Goal: Information Seeking & Learning: Learn about a topic

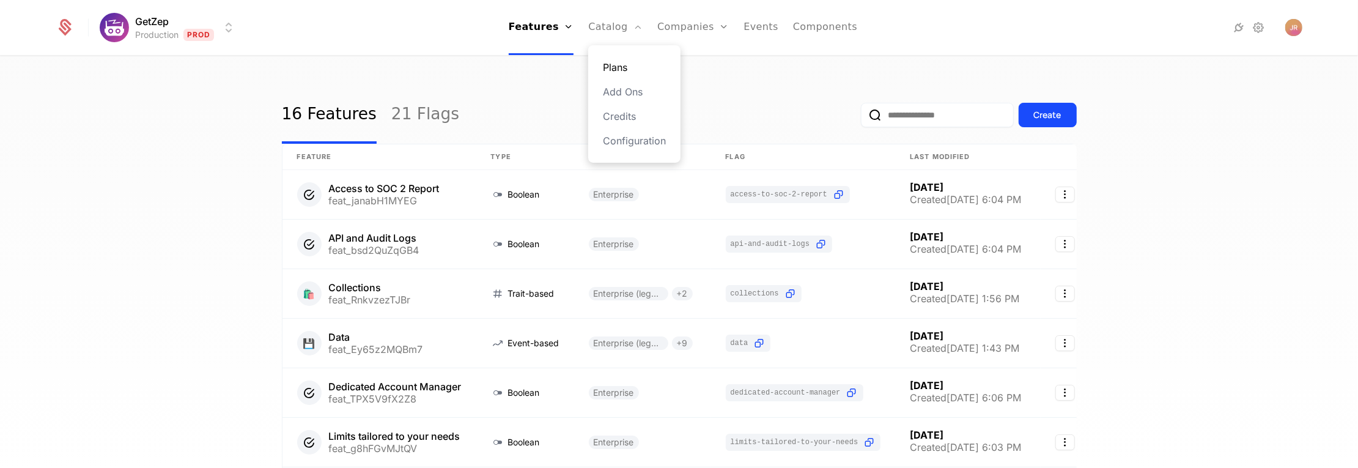
click at [619, 71] on link "Plans" at bounding box center [634, 67] width 63 height 15
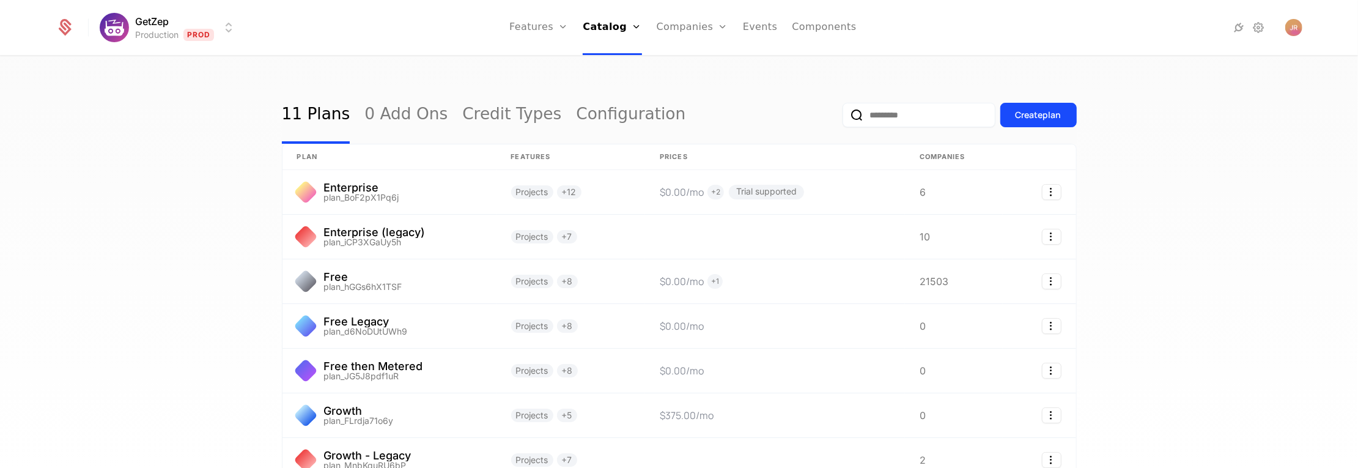
click at [395, 75] on div "11 Plans 0 Add Ons Credit Types Configuration Create plan plan Features Prices …" at bounding box center [679, 266] width 1358 height 418
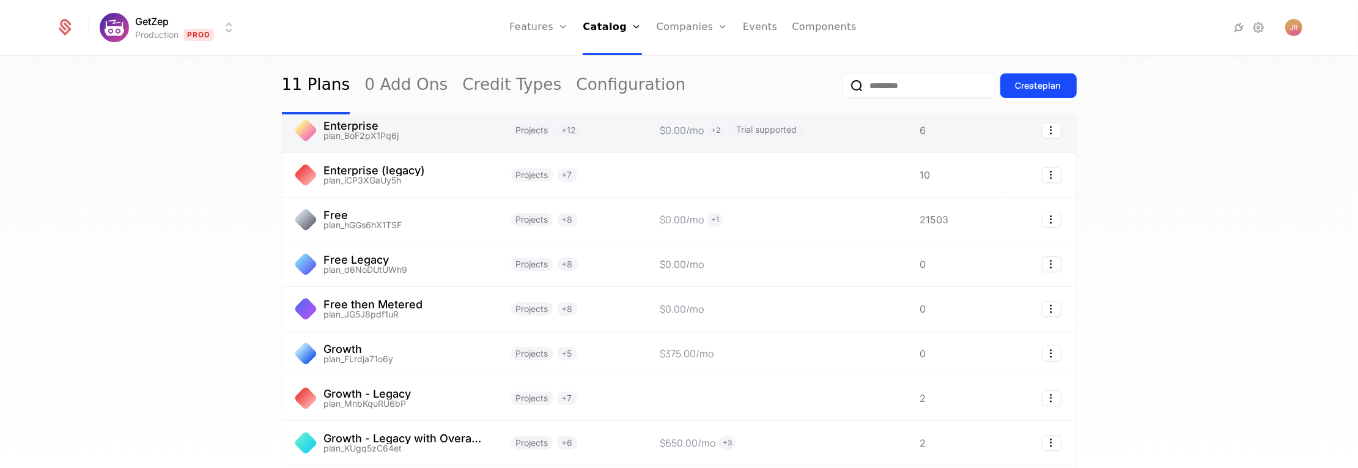
scroll to position [62, 0]
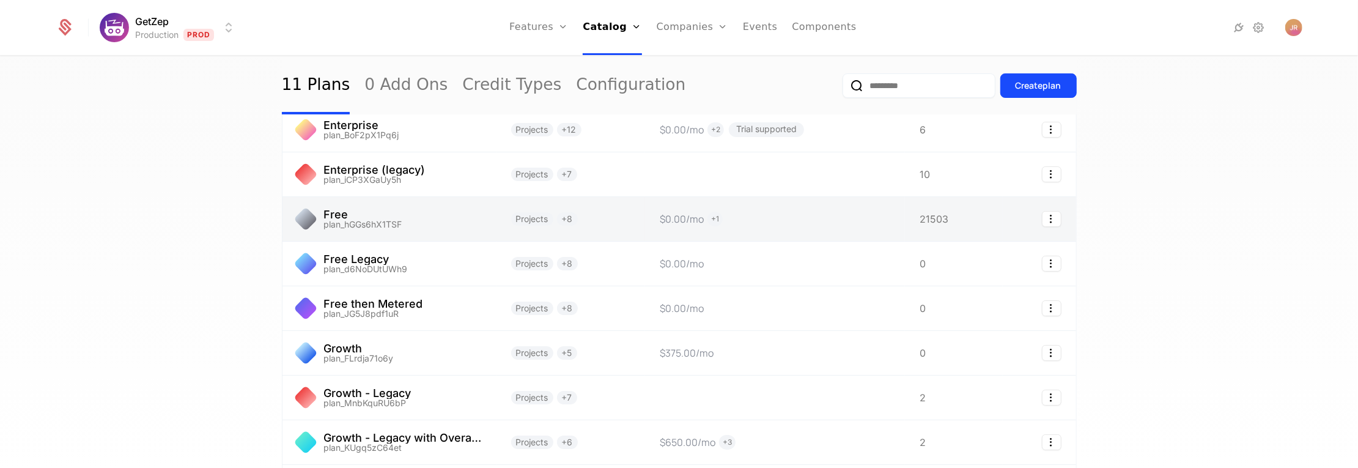
click at [325, 204] on link at bounding box center [389, 219] width 214 height 44
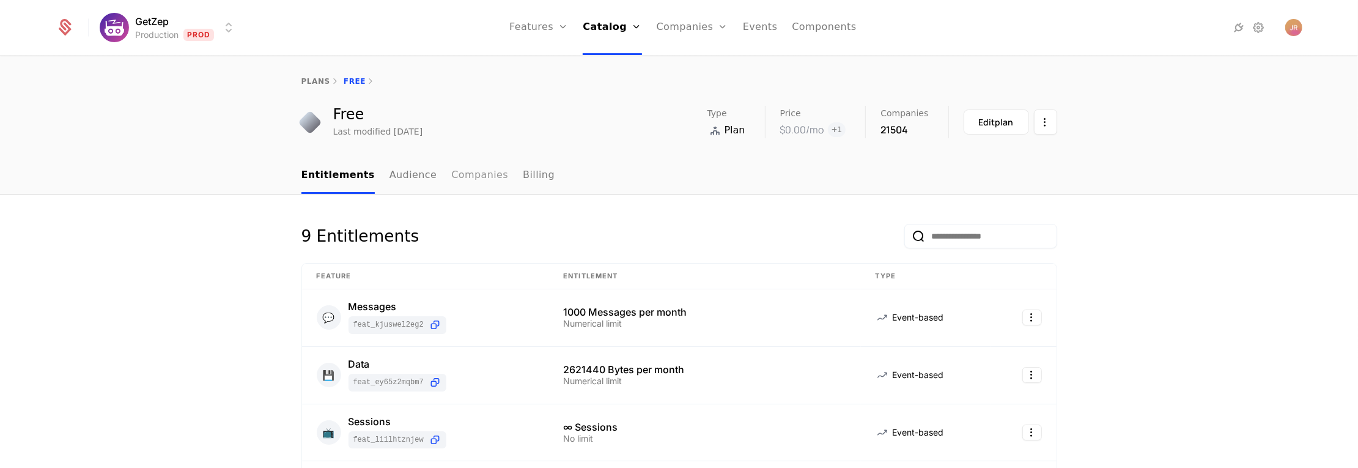
click at [451, 175] on link "Companies" at bounding box center [479, 176] width 57 height 36
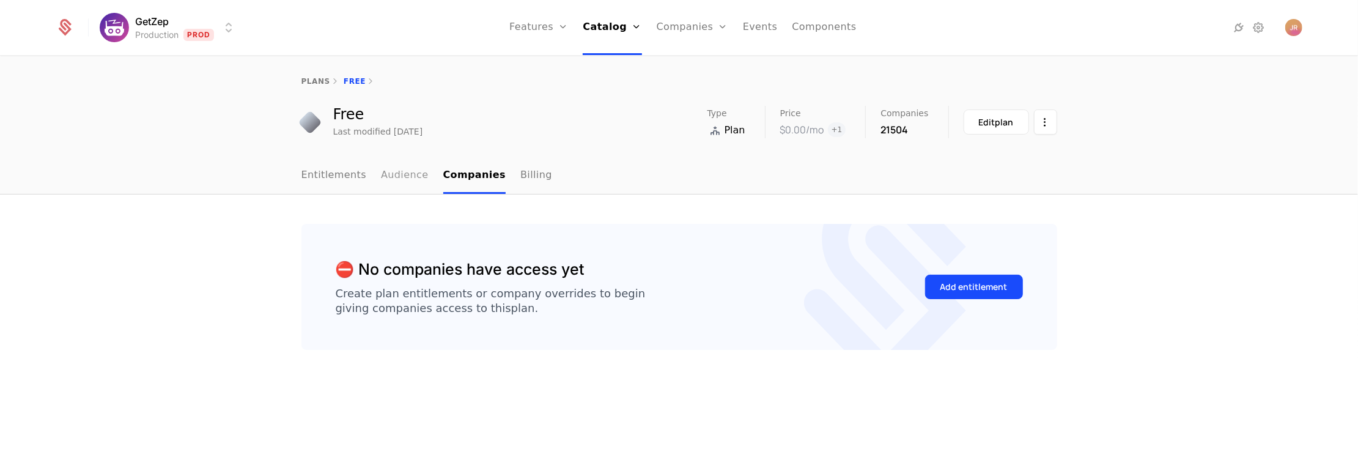
click at [381, 176] on link "Audience" at bounding box center [405, 176] width 48 height 36
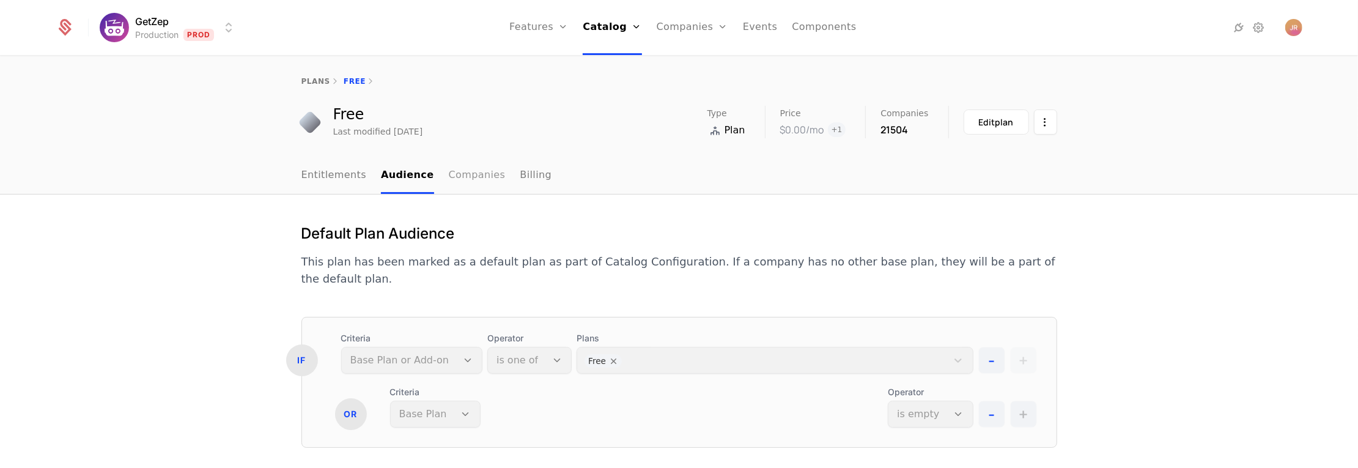
click at [457, 180] on link "Companies" at bounding box center [477, 176] width 57 height 36
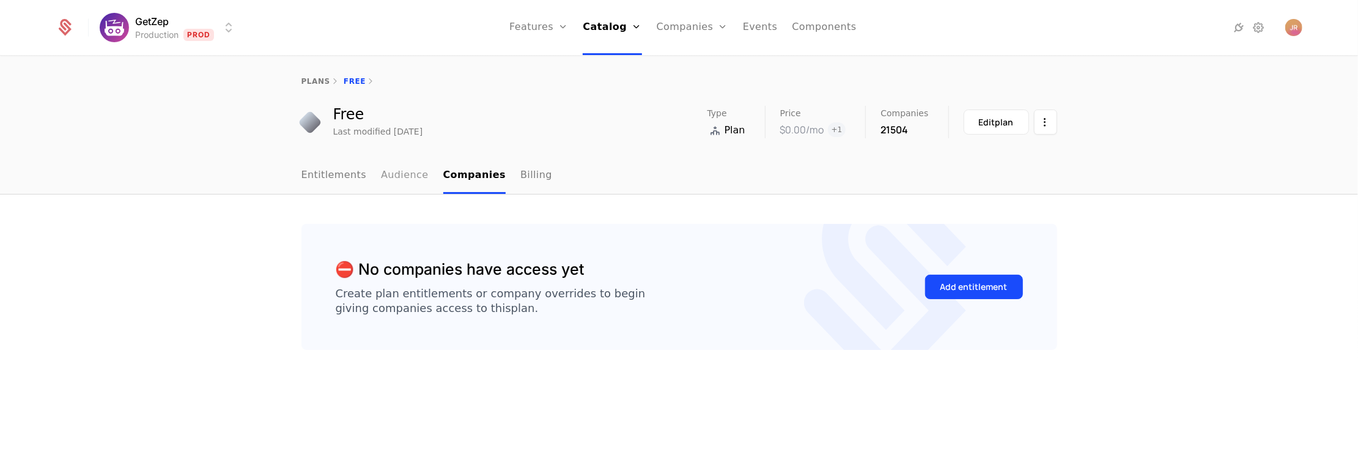
click at [393, 174] on link "Audience" at bounding box center [405, 176] width 48 height 36
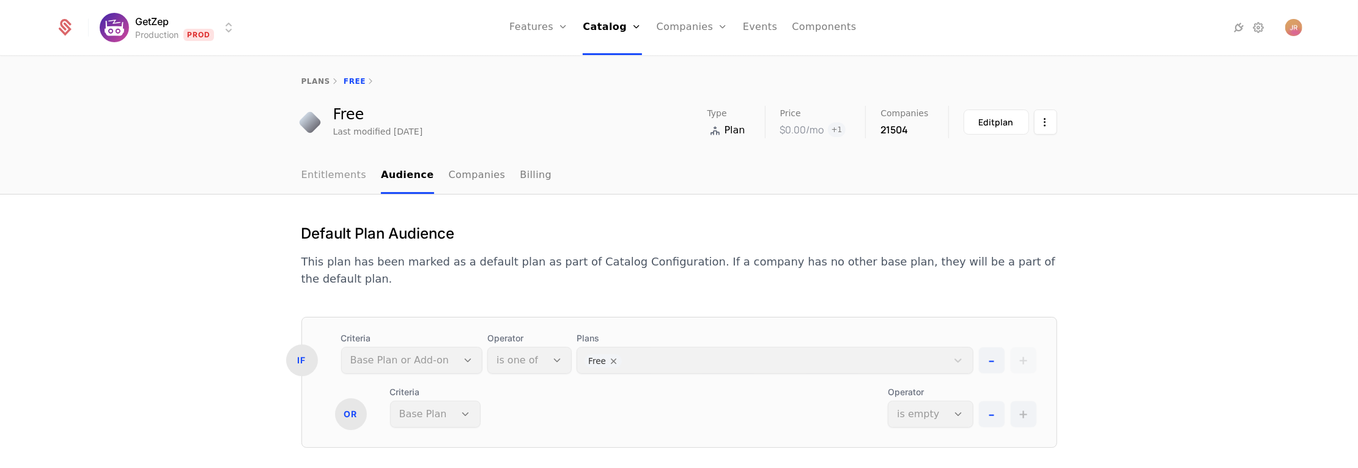
click at [345, 177] on link "Entitlements" at bounding box center [333, 176] width 65 height 36
